Goal: Transaction & Acquisition: Subscribe to service/newsletter

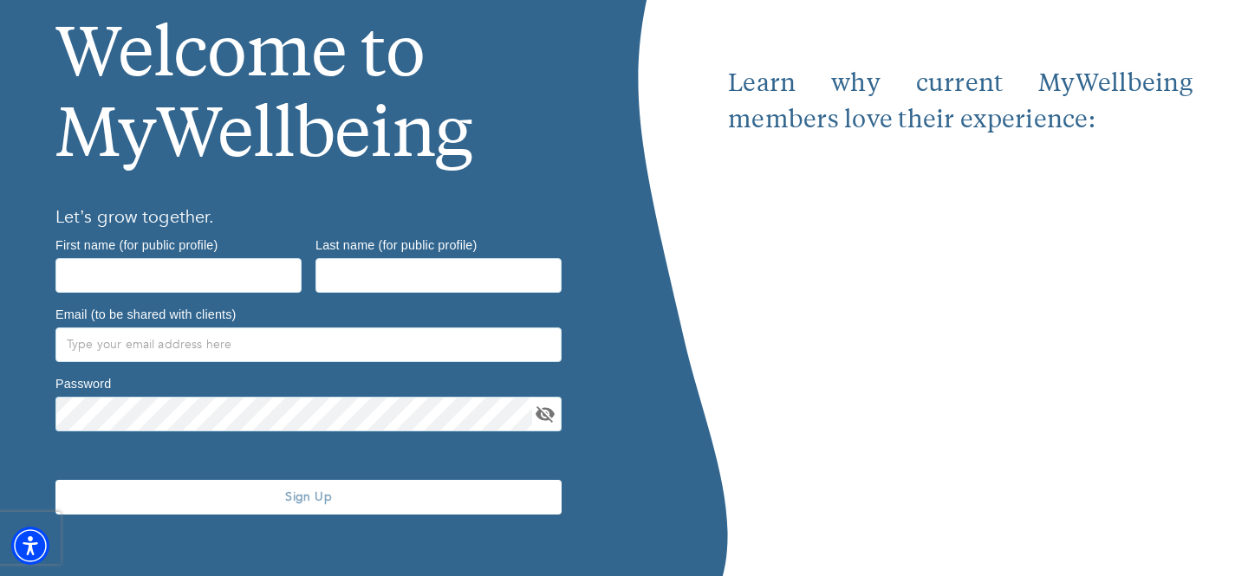
scroll to position [145, 0]
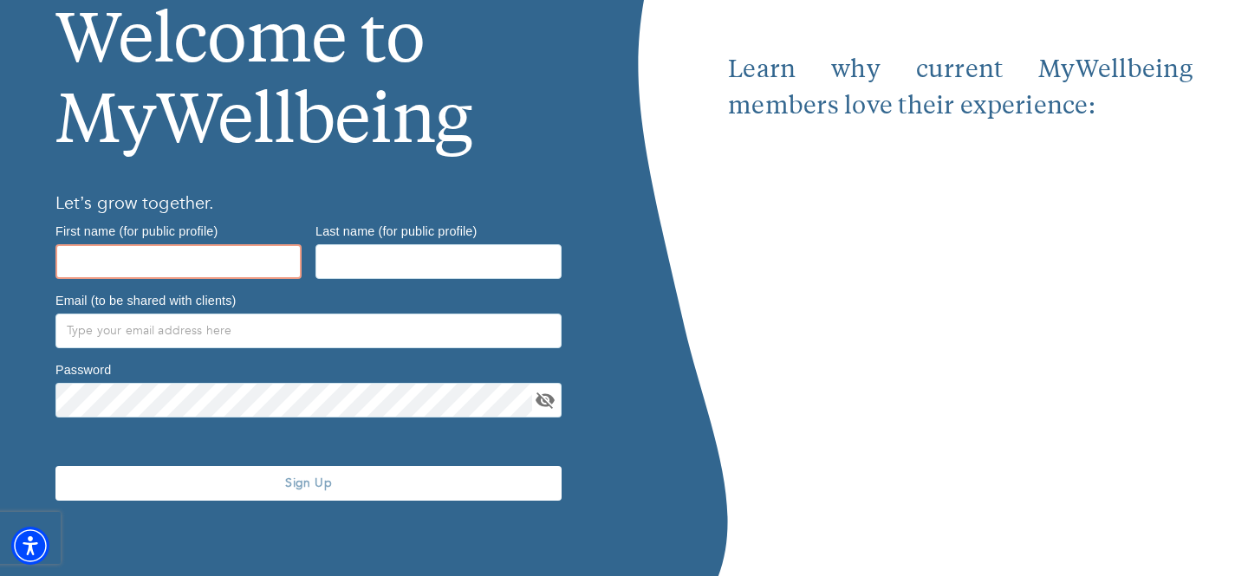
click at [231, 261] on input "text" at bounding box center [178, 261] width 246 height 35
type input "[PERSON_NAME]"
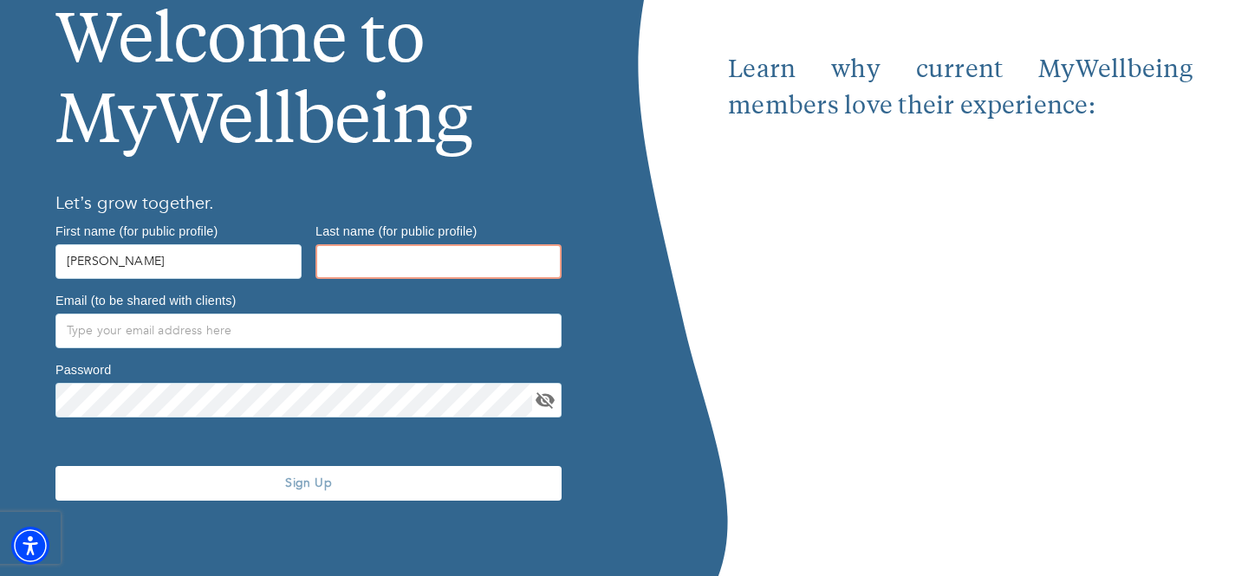
click at [425, 251] on input "text" at bounding box center [438, 261] width 246 height 35
type input "[PERSON_NAME]"
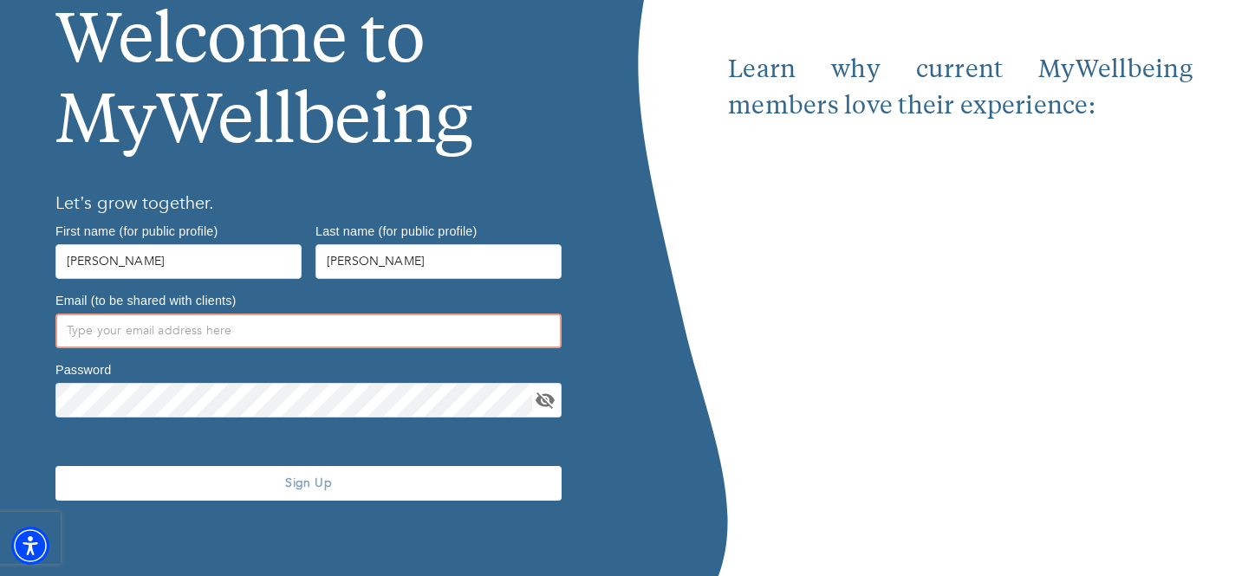
click at [341, 318] on input "text" at bounding box center [308, 331] width 506 height 35
type input "[PERSON_NAME][EMAIL_ADDRESS][DOMAIN_NAME]"
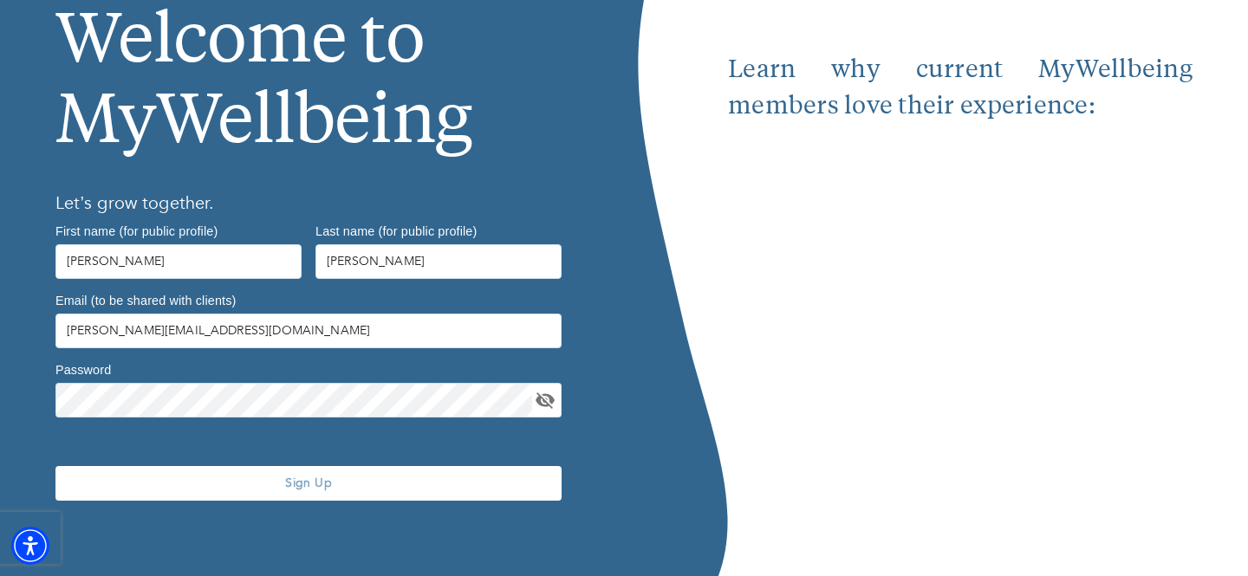
click at [276, 381] on div at bounding box center [308, 397] width 506 height 42
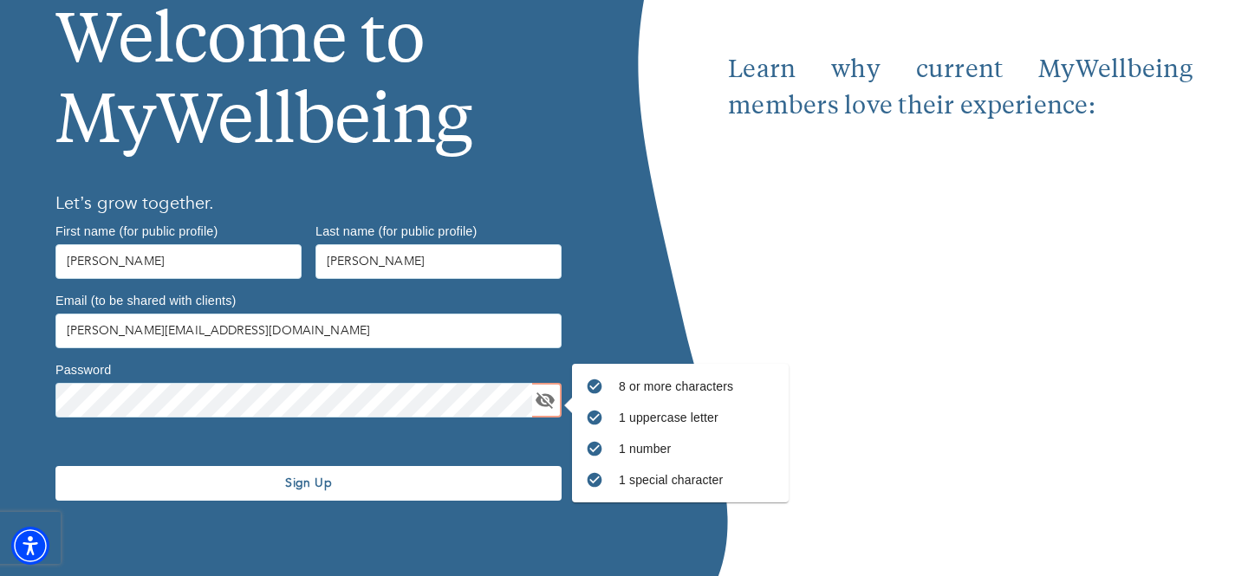
click at [386, 477] on span "Sign Up" at bounding box center [308, 483] width 492 height 16
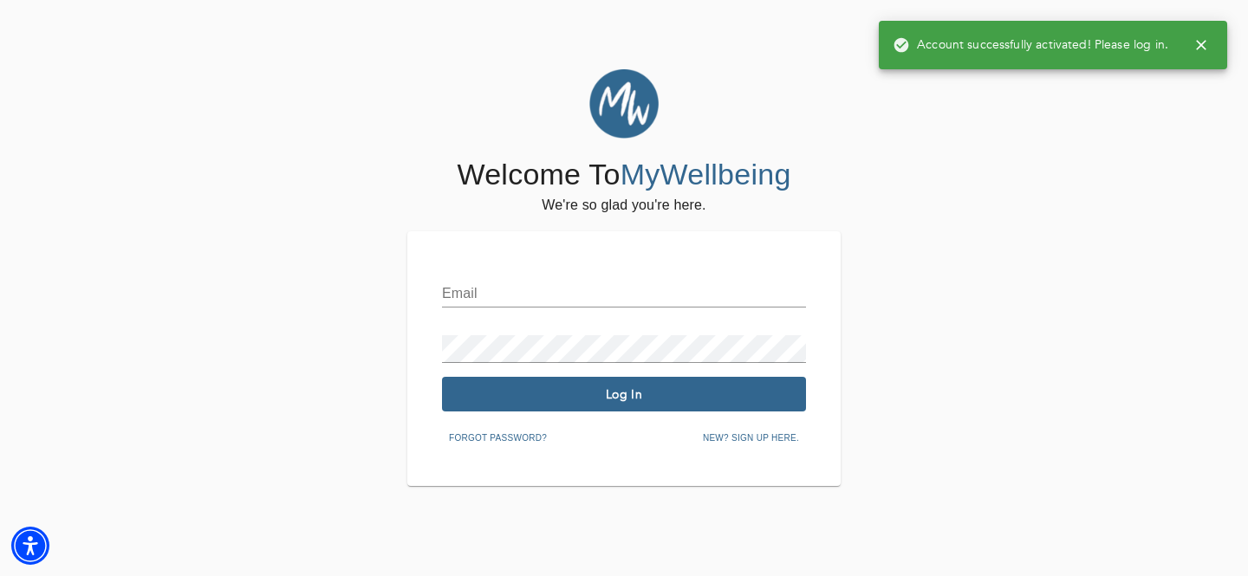
click at [523, 294] on input "text" at bounding box center [624, 294] width 364 height 28
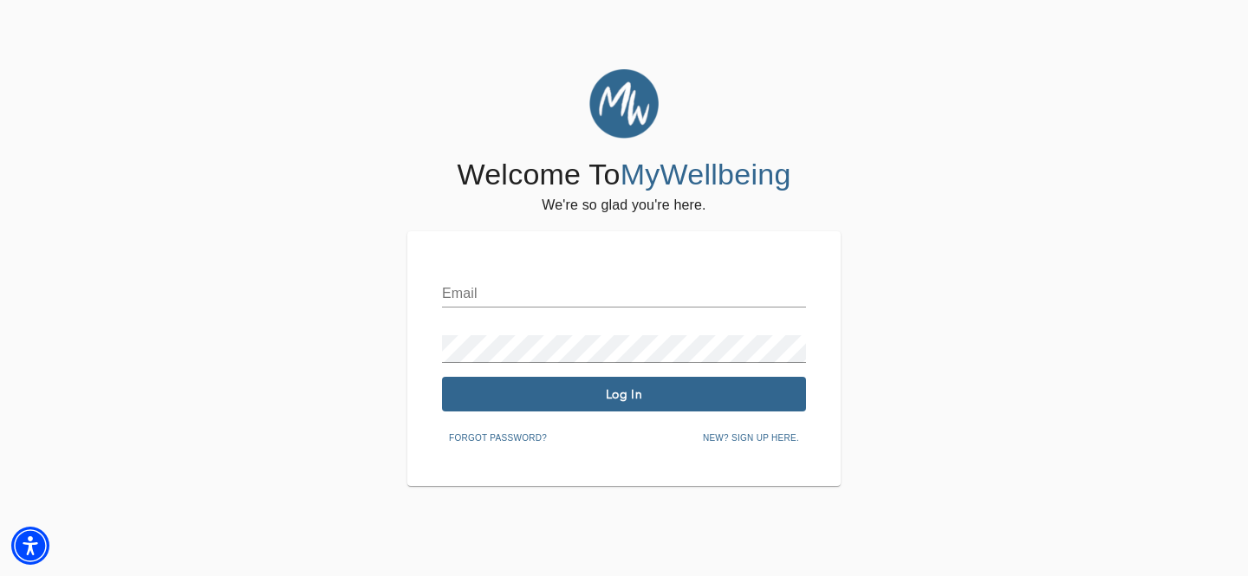
type input "[PERSON_NAME][EMAIL_ADDRESS][DOMAIN_NAME]"
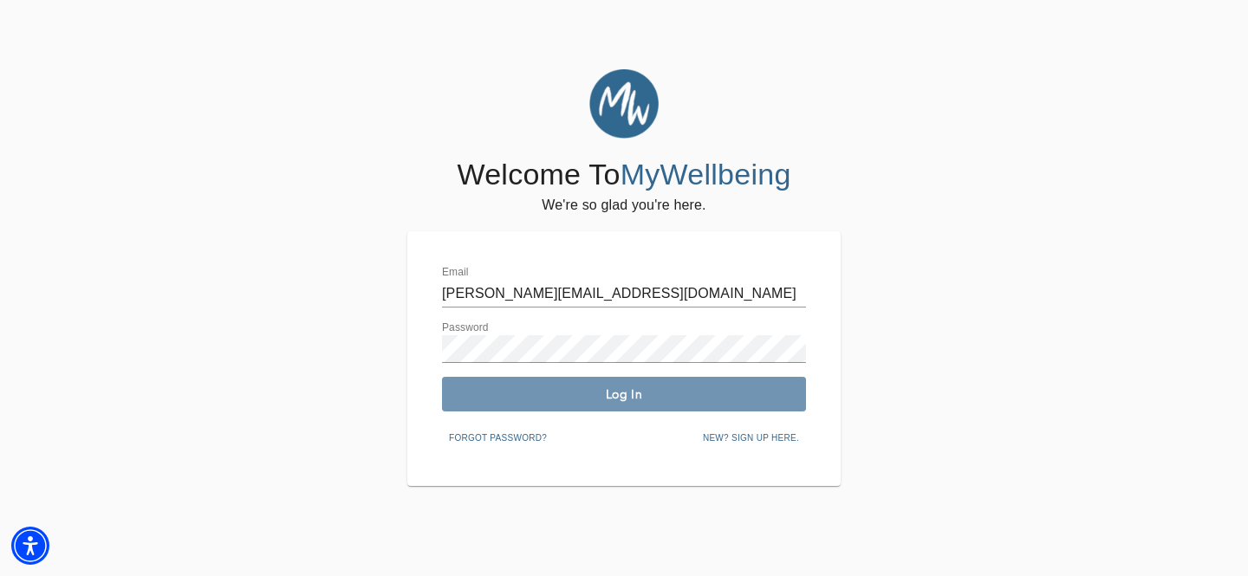
click at [623, 385] on button "Log In" at bounding box center [624, 394] width 364 height 35
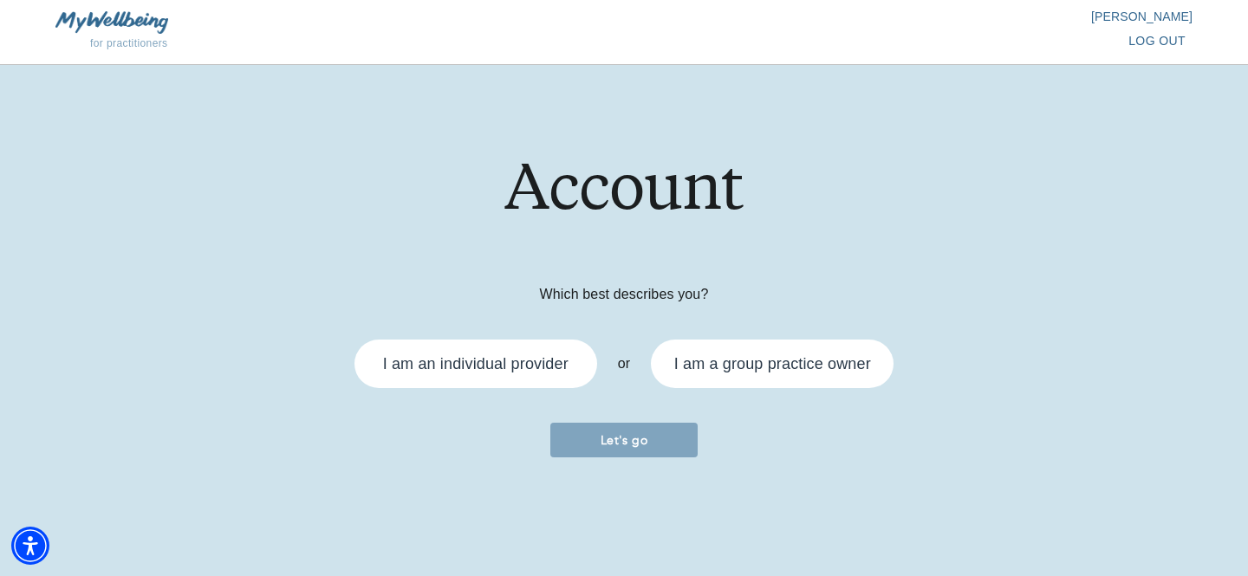
click at [523, 347] on div "I am an individual provider" at bounding box center [475, 364] width 243 height 49
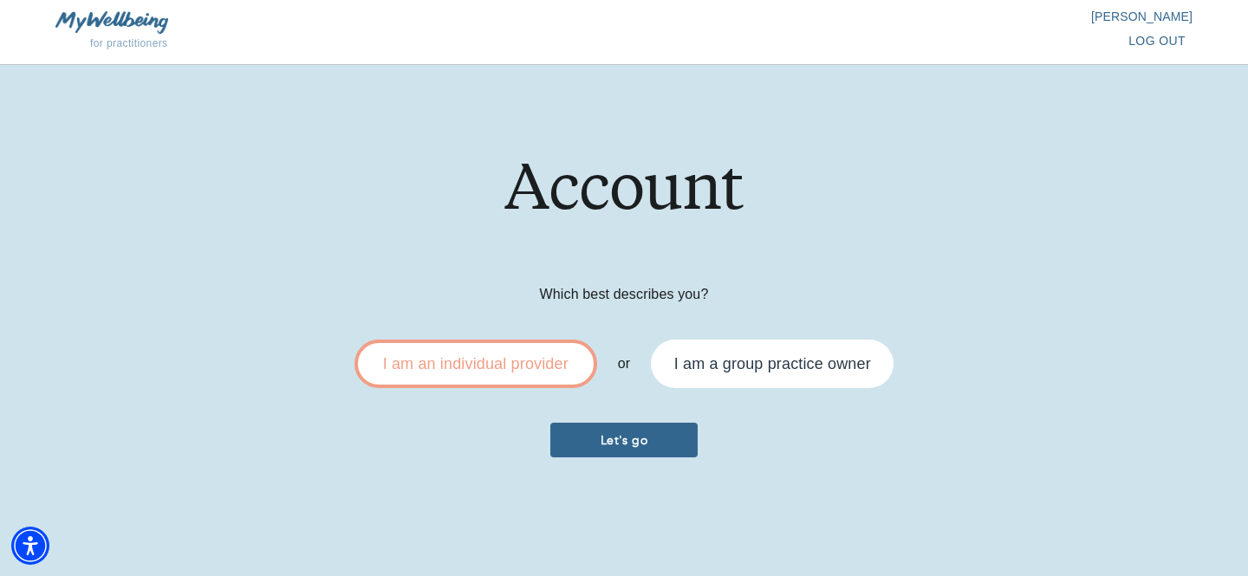
click at [599, 445] on span "Let's go" at bounding box center [623, 440] width 133 height 16
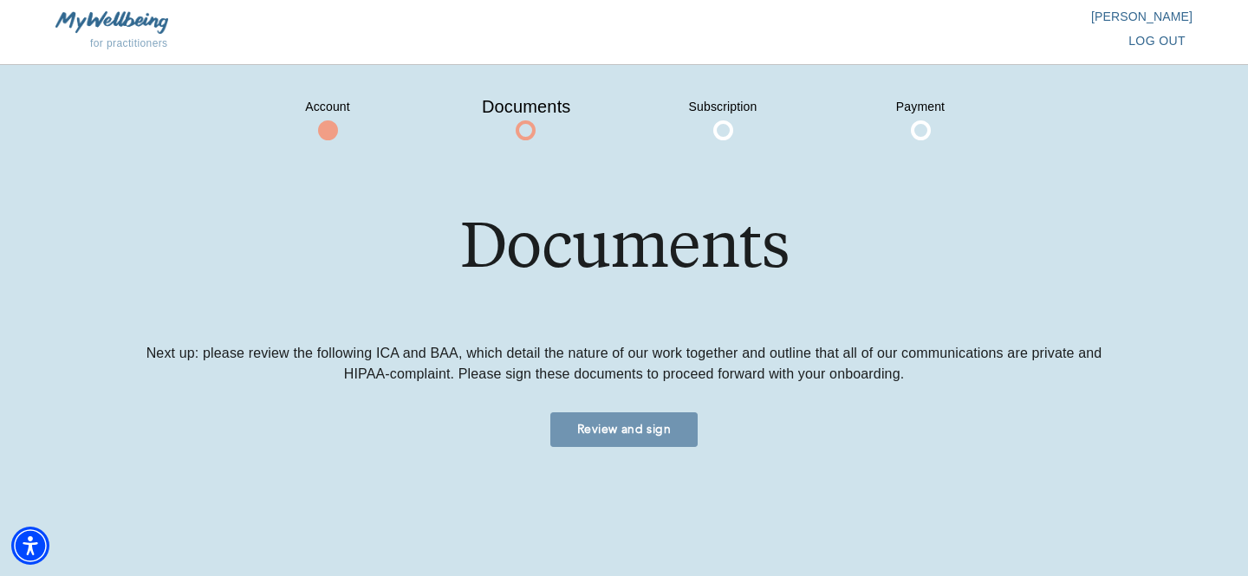
click at [595, 427] on span "Review and sign" at bounding box center [623, 429] width 133 height 16
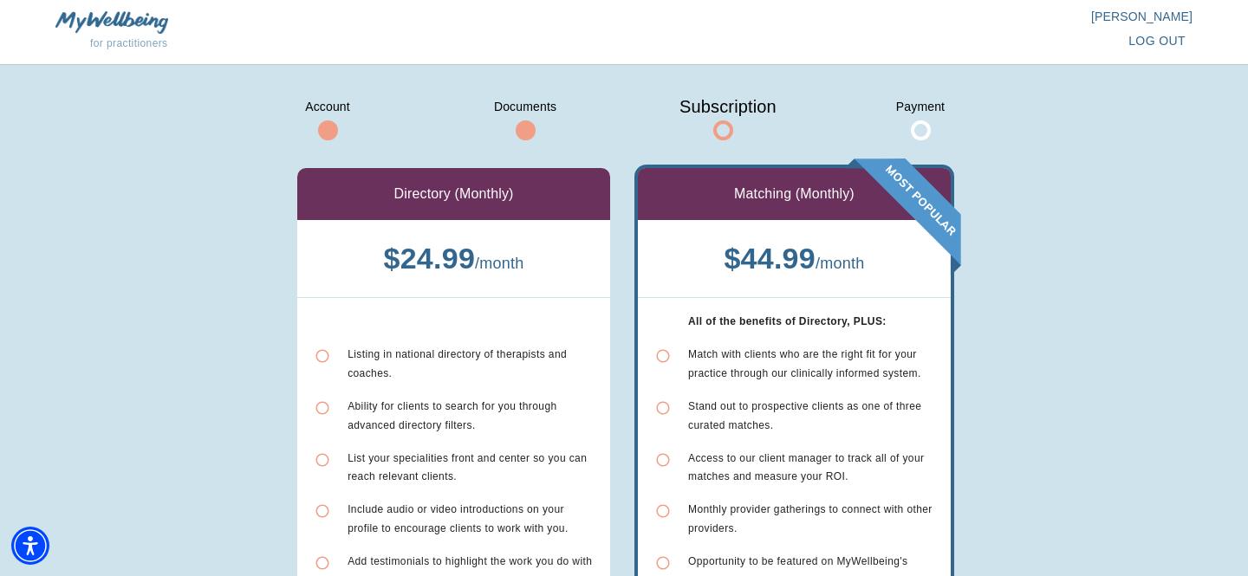
click at [612, 198] on div "Directory (Monthly) $ 24.99 / month Listing in national directory of therapists…" at bounding box center [453, 514] width 341 height 721
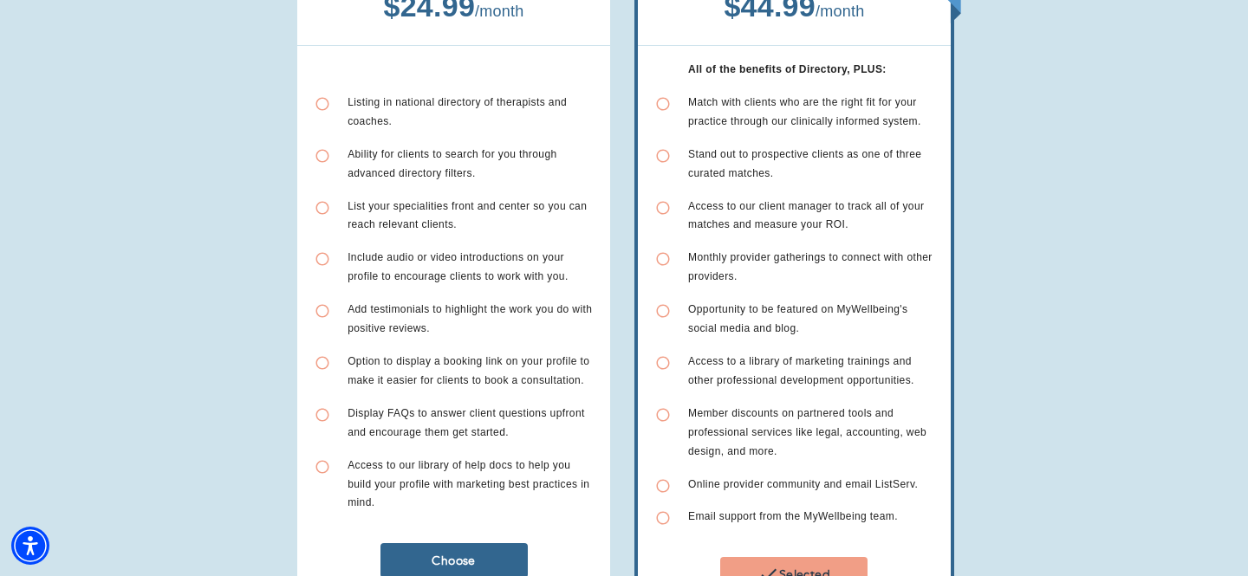
scroll to position [339, 0]
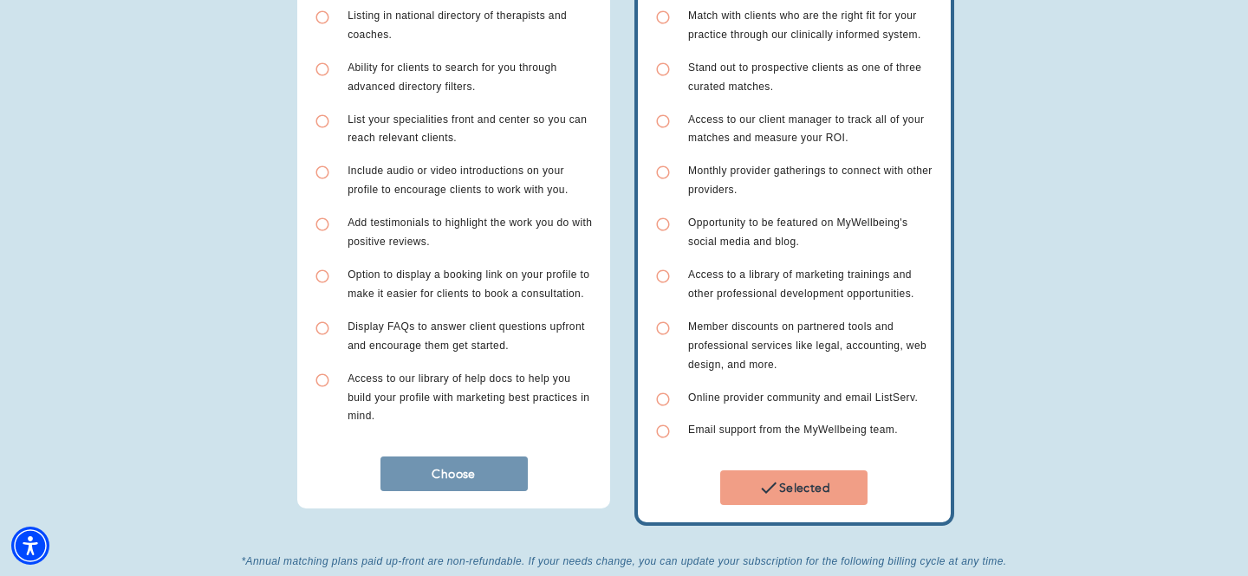
click at [449, 466] on span "Choose" at bounding box center [453, 474] width 133 height 16
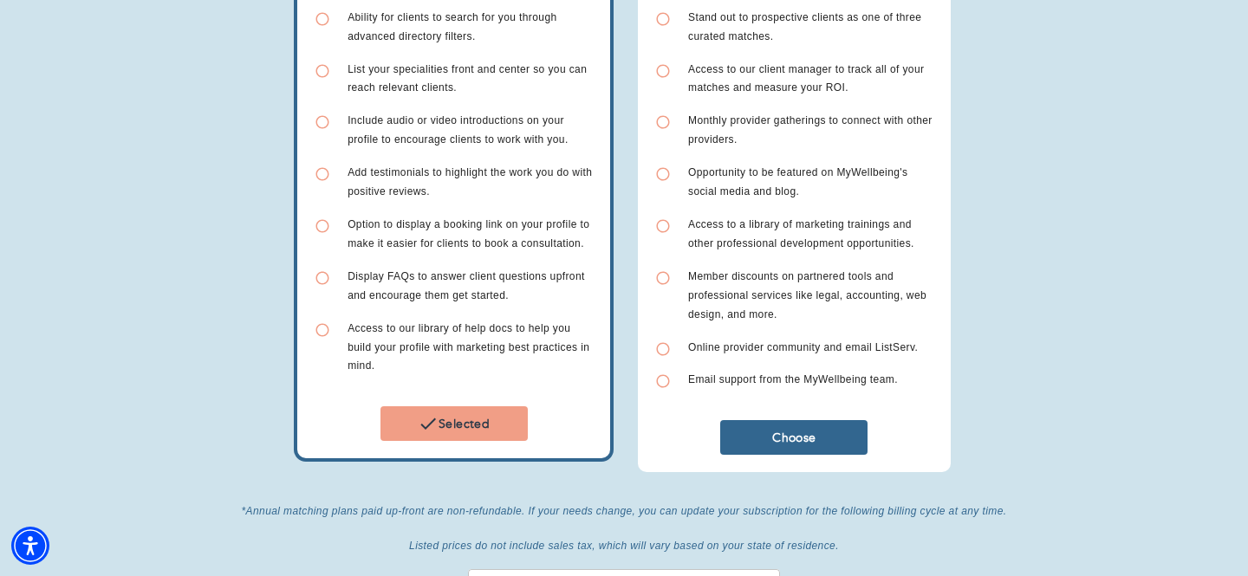
scroll to position [579, 0]
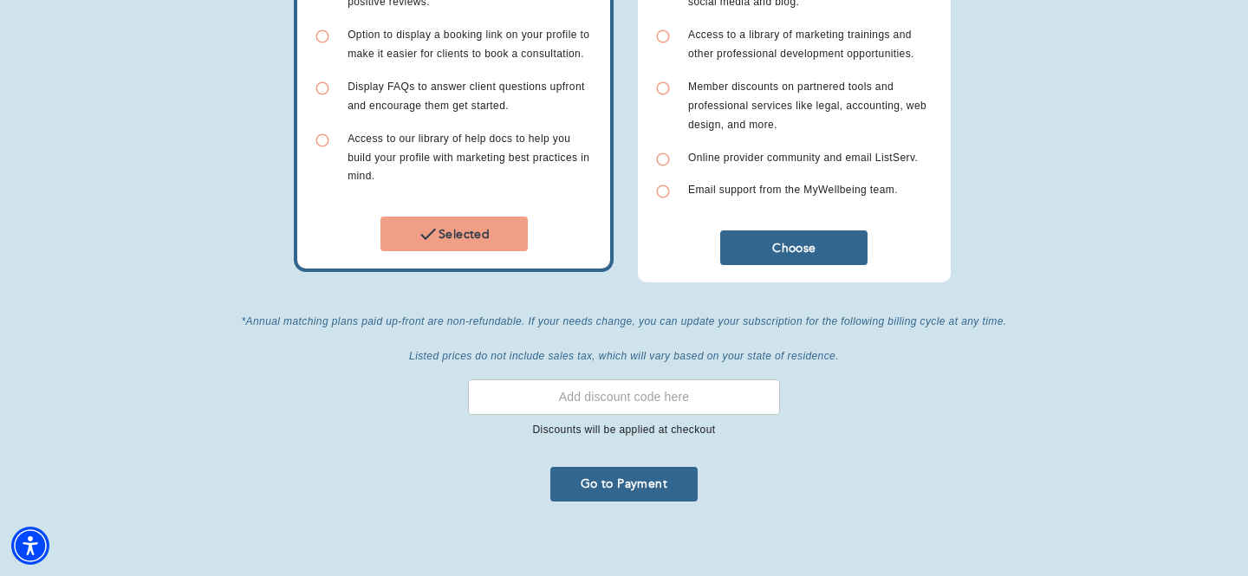
click at [633, 476] on span "Go to Payment" at bounding box center [623, 484] width 133 height 16
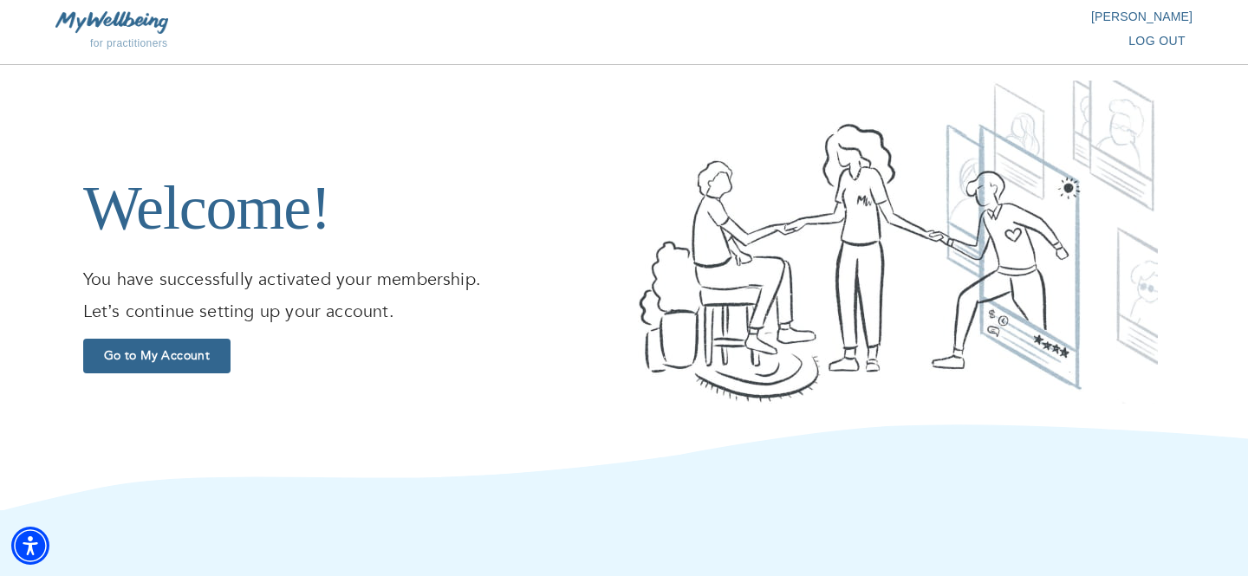
click at [173, 356] on span "Go to My Account" at bounding box center [156, 355] width 133 height 16
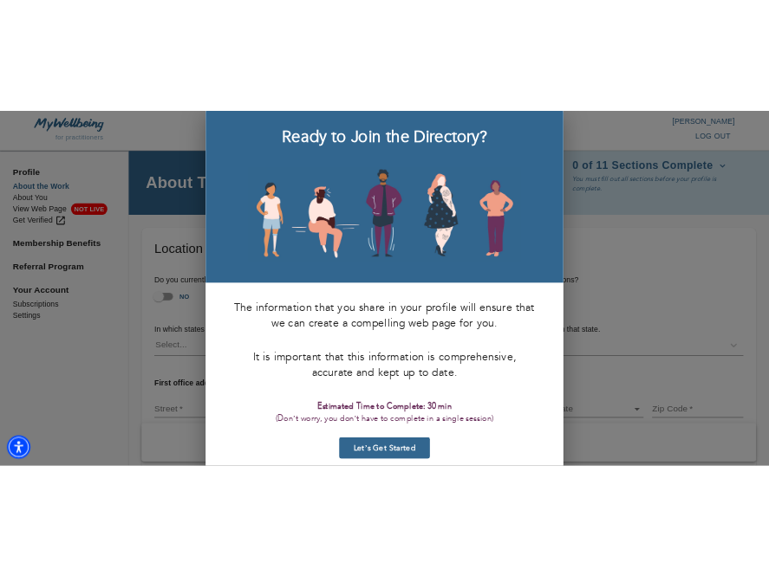
scroll to position [76, 0]
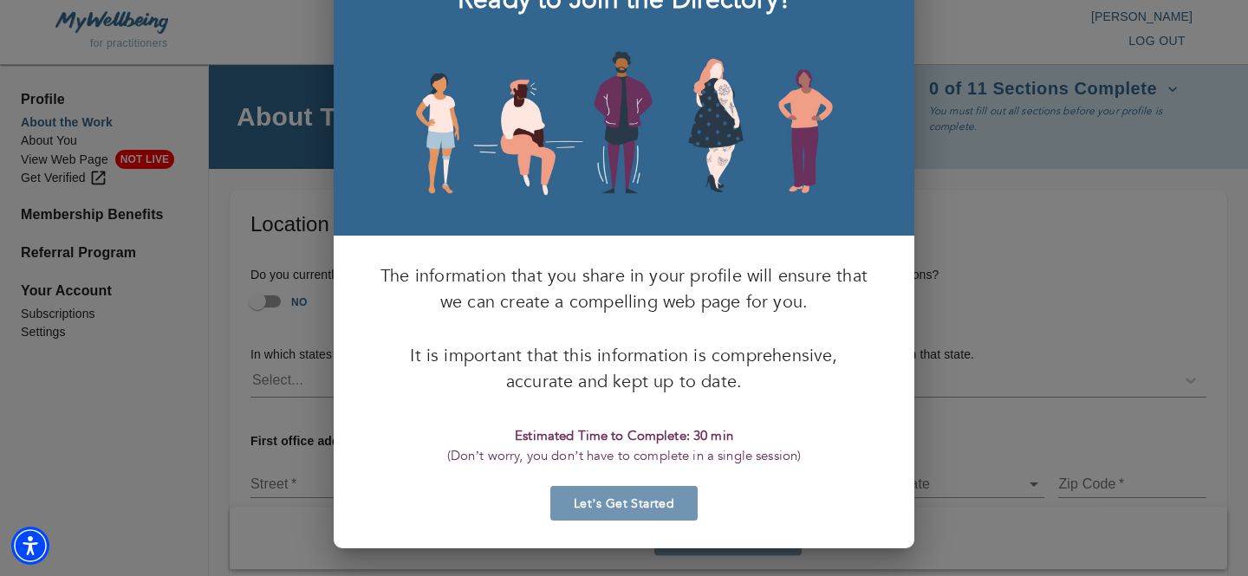
click at [623, 502] on span "Let’s Get Started" at bounding box center [623, 504] width 133 height 16
